Goal: Transaction & Acquisition: Purchase product/service

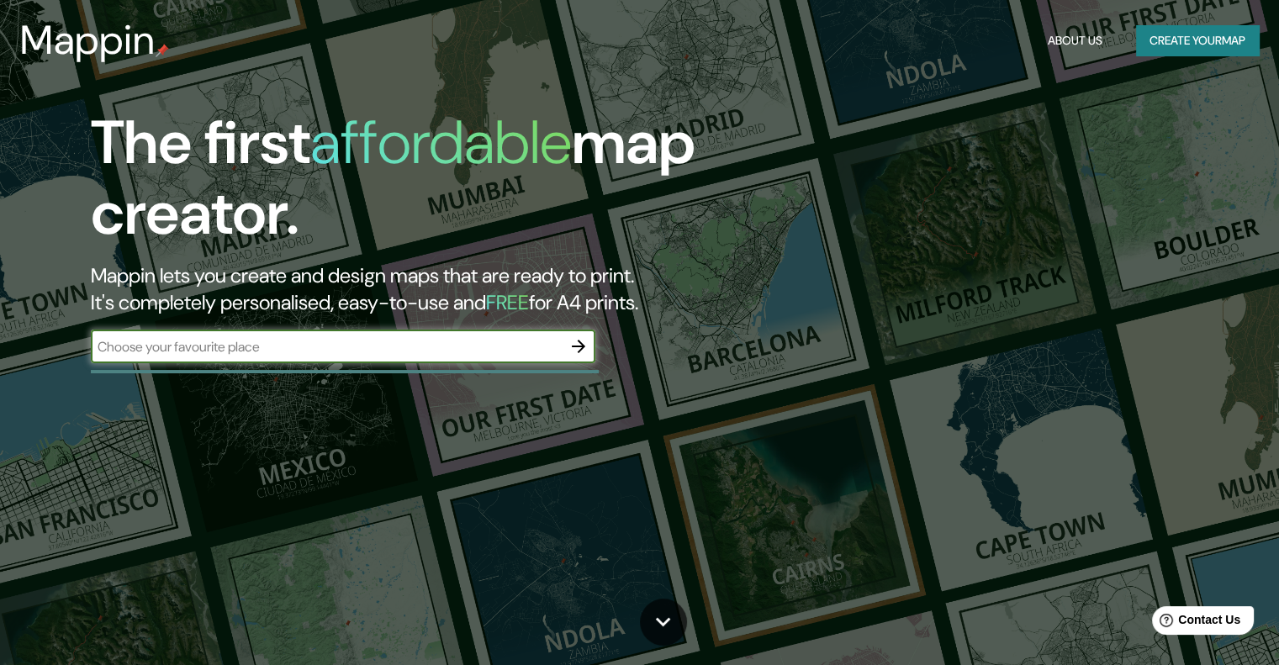
click at [271, 345] on input "text" at bounding box center [326, 346] width 471 height 19
click at [406, 347] on input "text" at bounding box center [326, 346] width 471 height 19
type input "avenida centenario armenia"
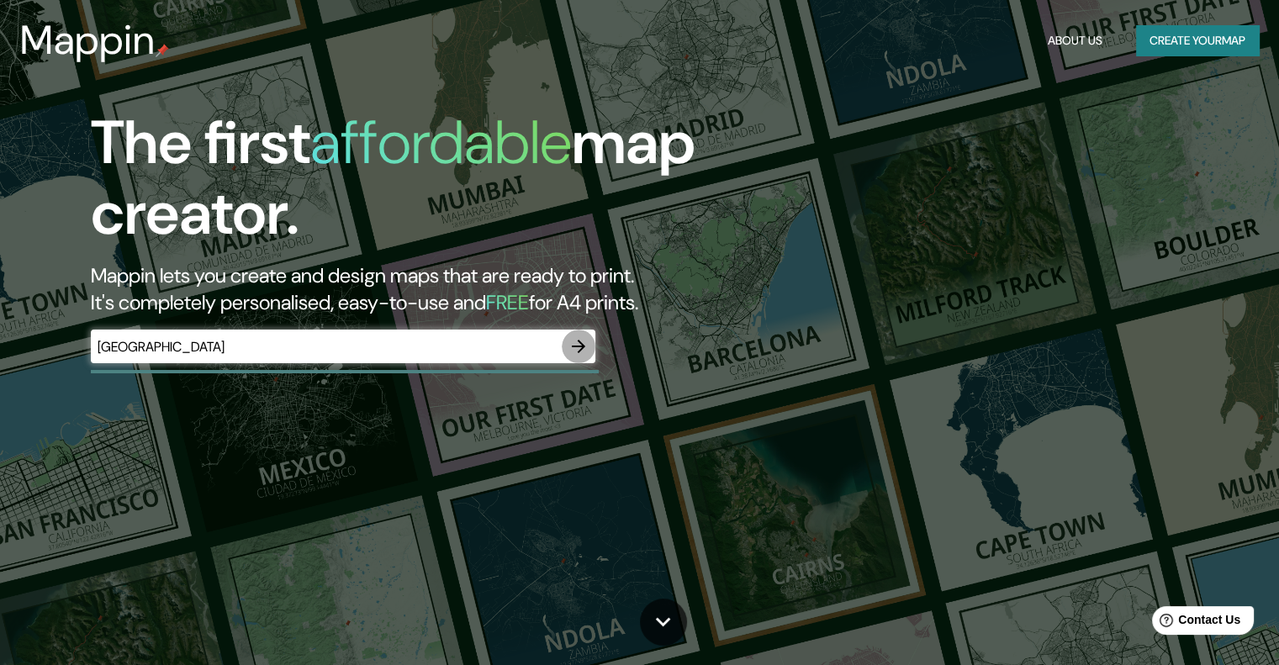
click at [587, 354] on icon "button" at bounding box center [578, 346] width 20 height 20
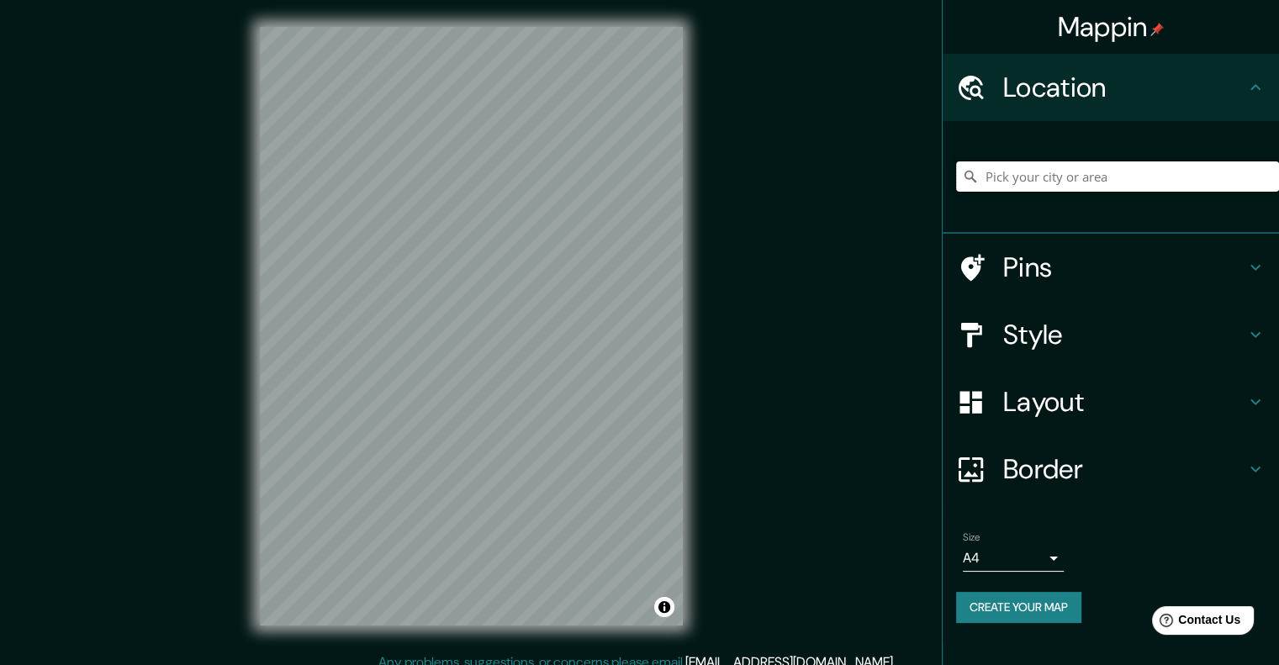
click at [1054, 182] on input "Pick your city or area" at bounding box center [1117, 176] width 323 height 30
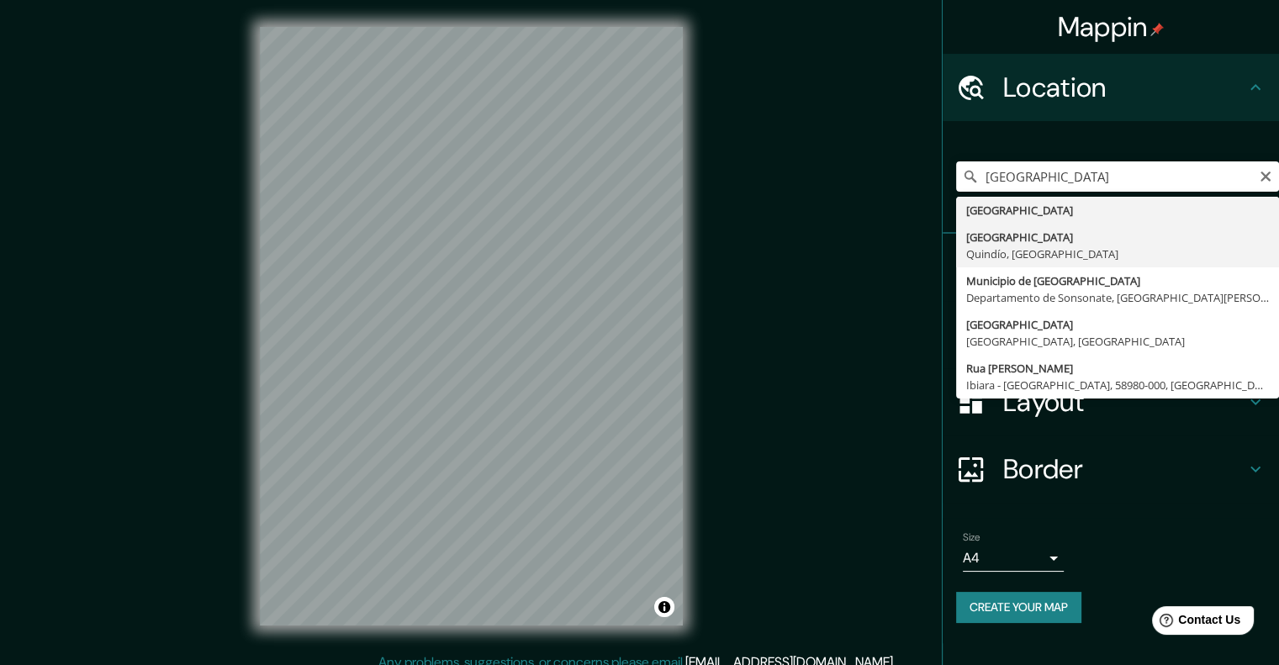
type input "Armenia, Quindío, Colombia"
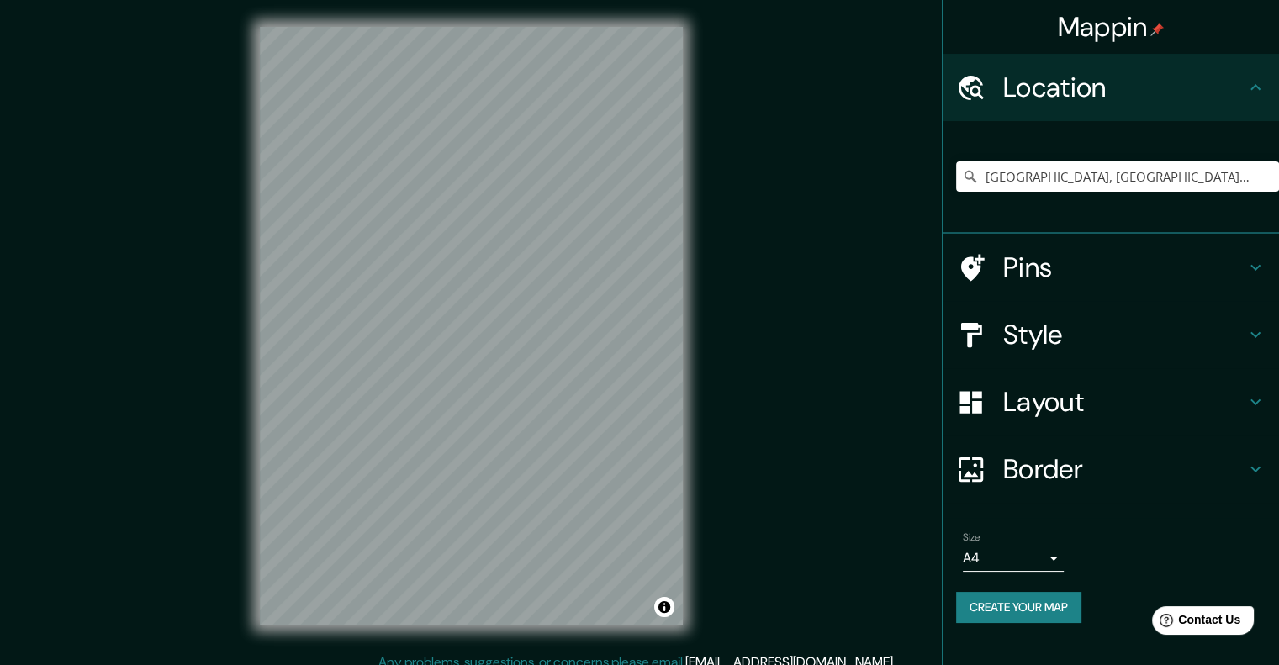
scroll to position [13, 0]
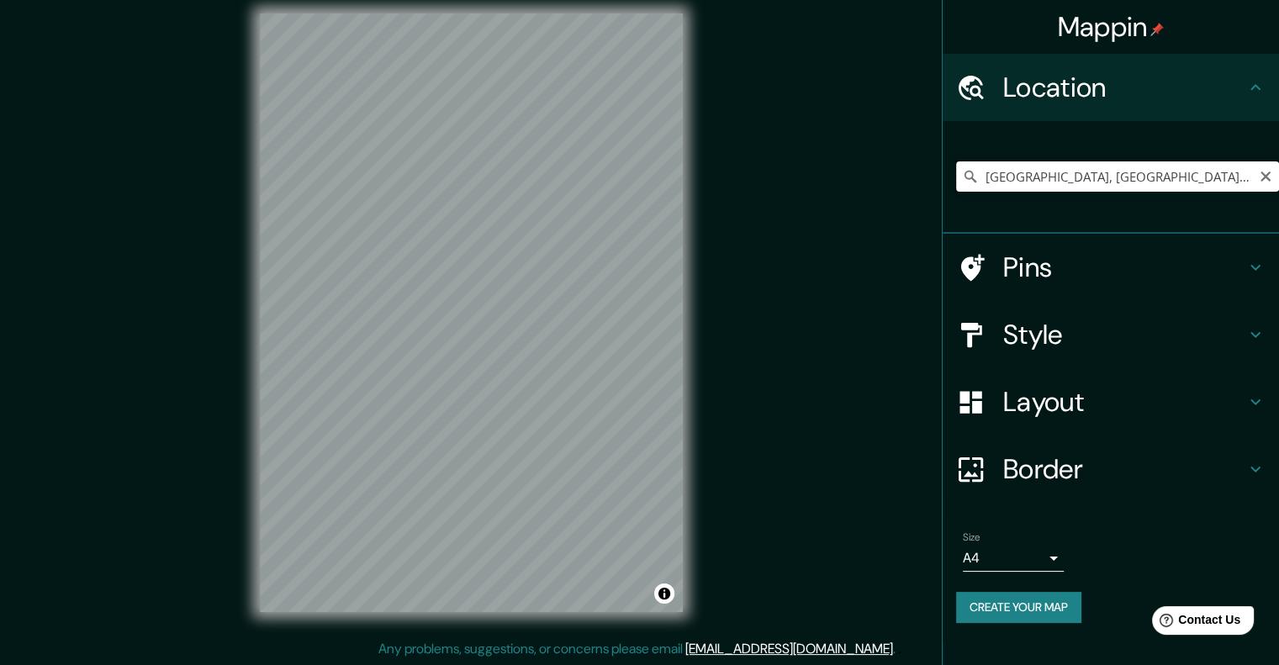
click at [1115, 174] on input "Armenia, Quindío, Colombia" at bounding box center [1117, 176] width 323 height 30
click at [1196, 172] on input "Armenia, Quindío, Colombia" at bounding box center [1117, 176] width 323 height 30
click at [1265, 171] on icon "Clear" at bounding box center [1264, 176] width 13 height 13
click at [1145, 182] on input "Pick your city or area" at bounding box center [1117, 176] width 323 height 30
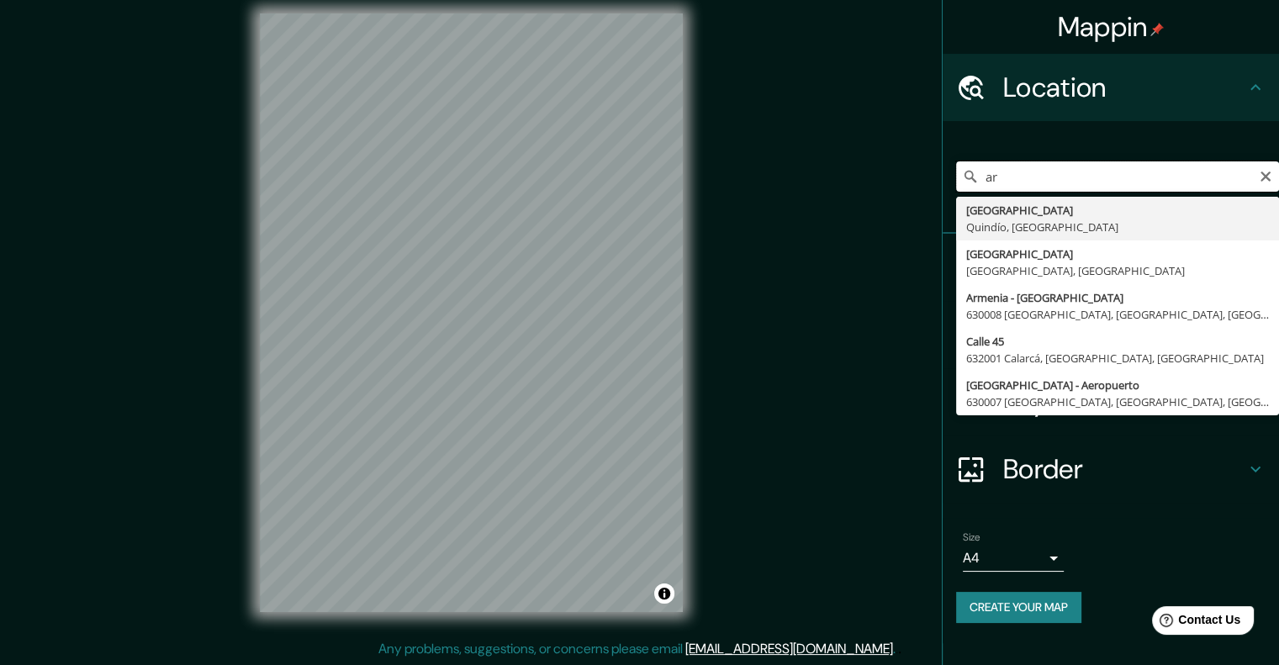
type input "a"
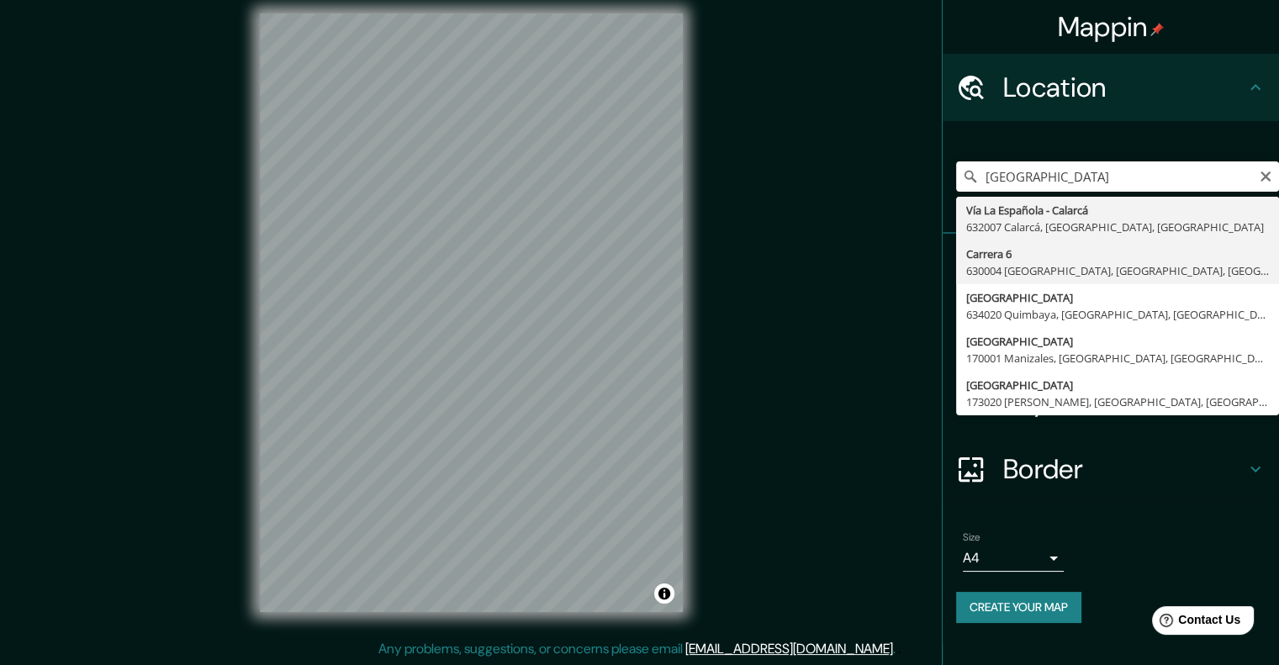
type input "Carrera 6, 630004 Armenia, Quindío, Colombia"
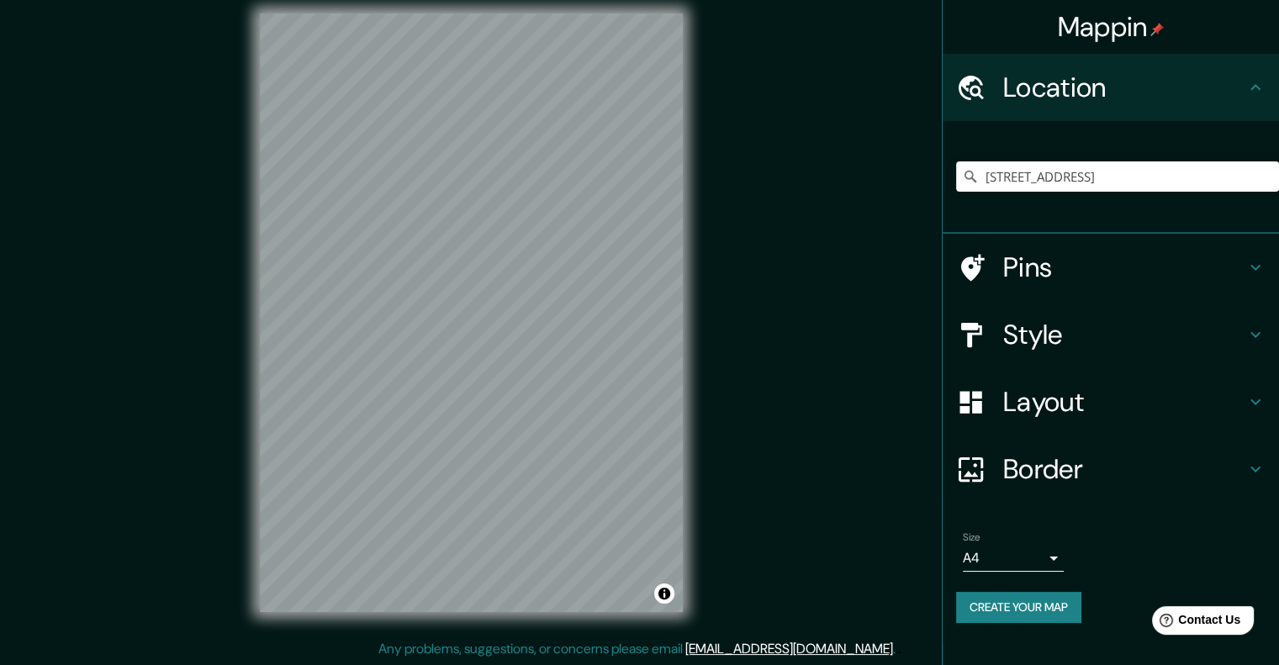
click at [1091, 271] on h4 "Pins" at bounding box center [1124, 267] width 242 height 34
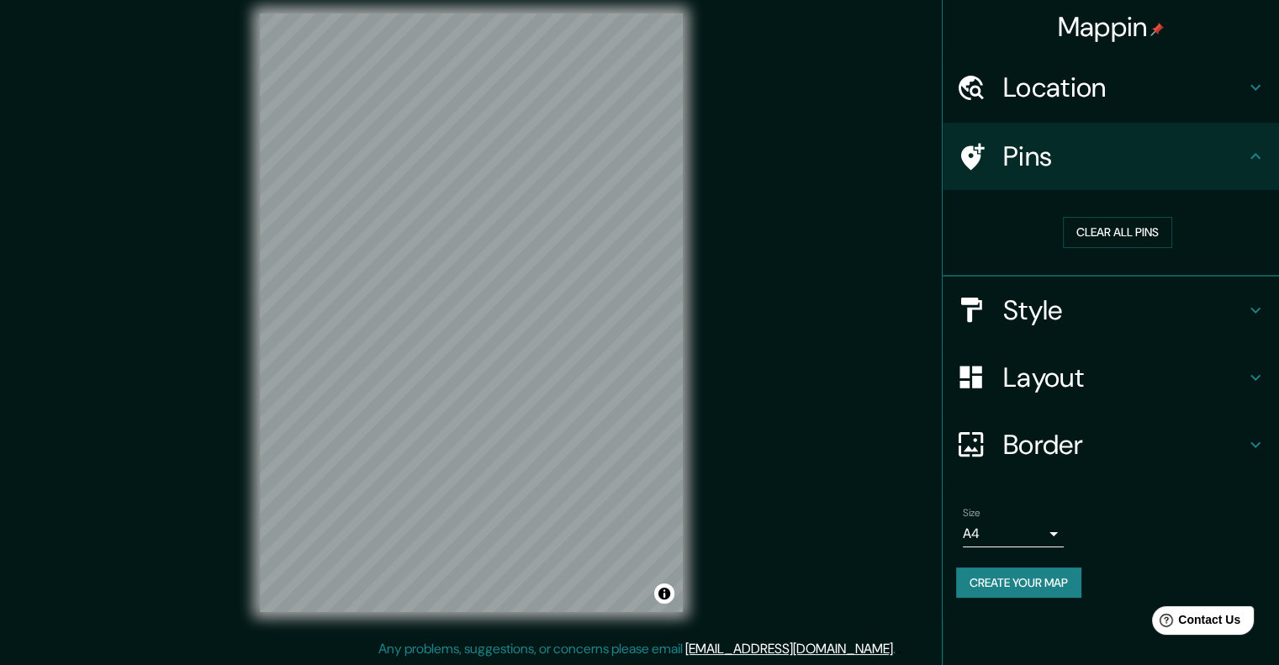
click at [1206, 156] on h4 "Pins" at bounding box center [1124, 157] width 242 height 34
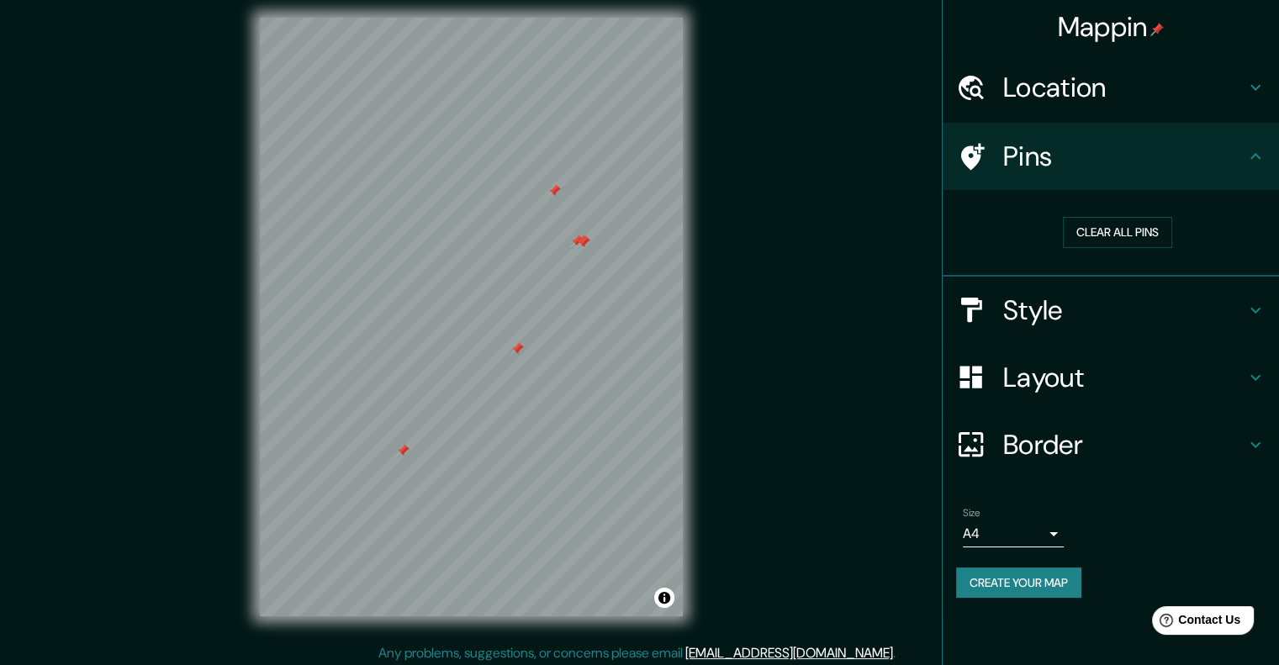
scroll to position [13, 0]
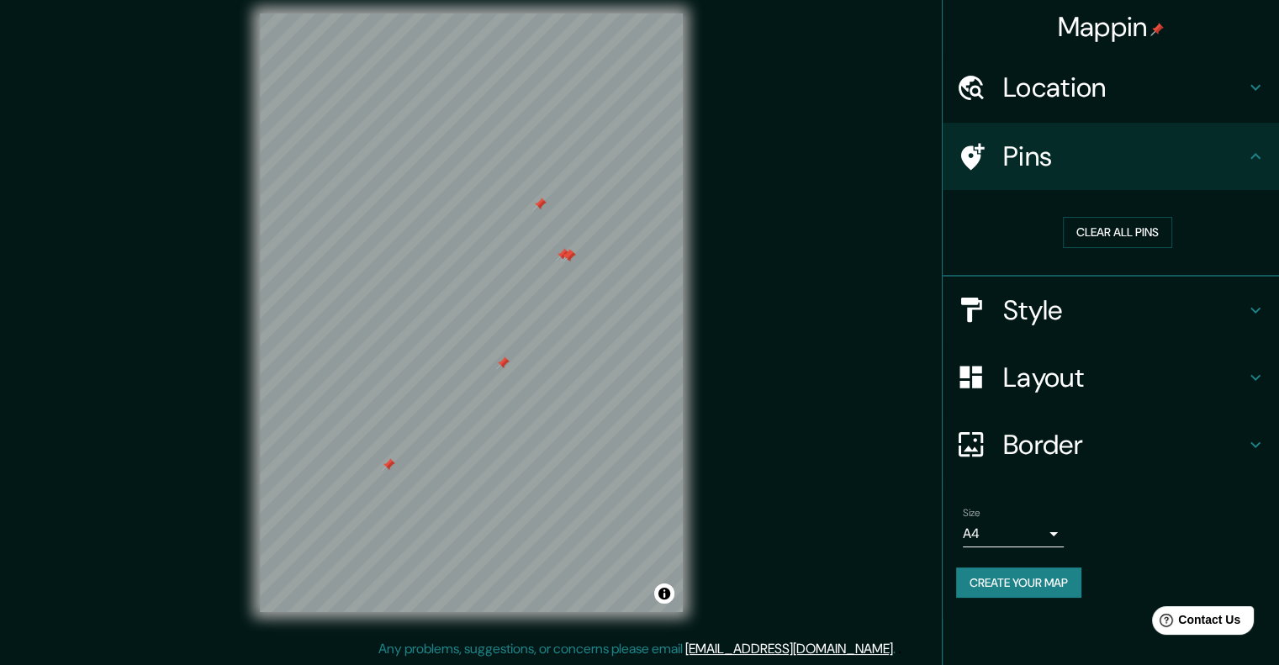
click at [1044, 581] on button "Create your map" at bounding box center [1018, 582] width 125 height 31
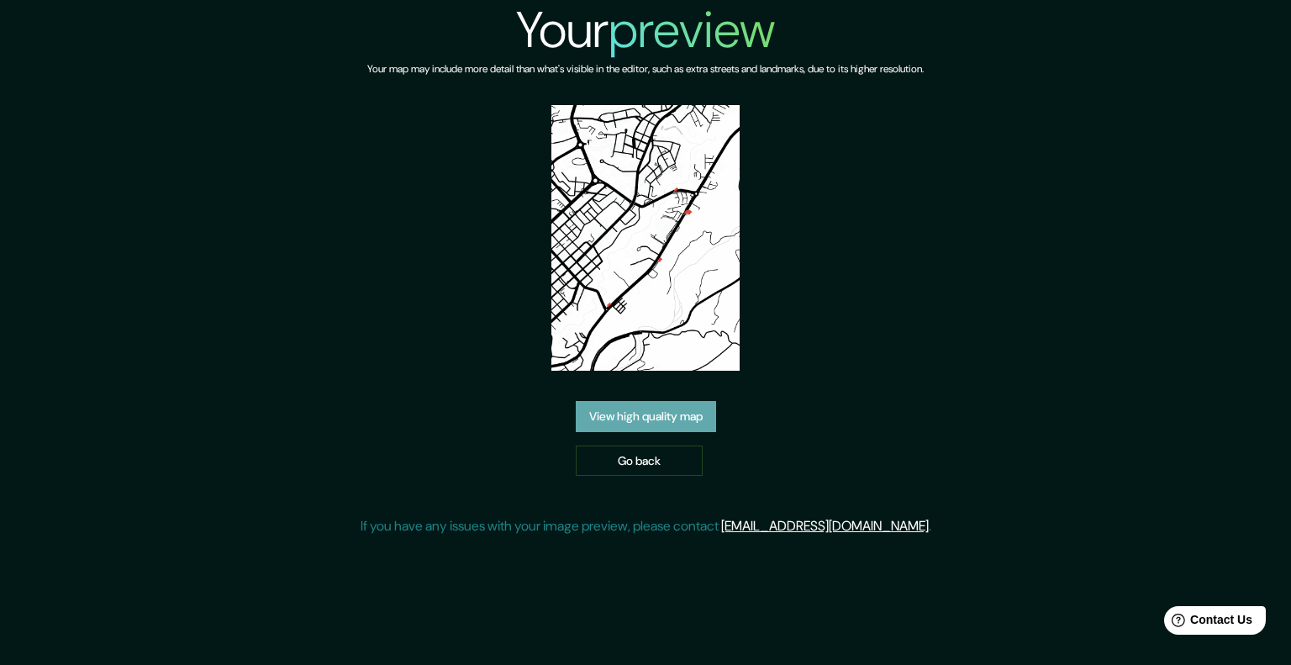
click at [685, 423] on link "View high quality map" at bounding box center [646, 416] width 140 height 31
